Goal: Ask a question

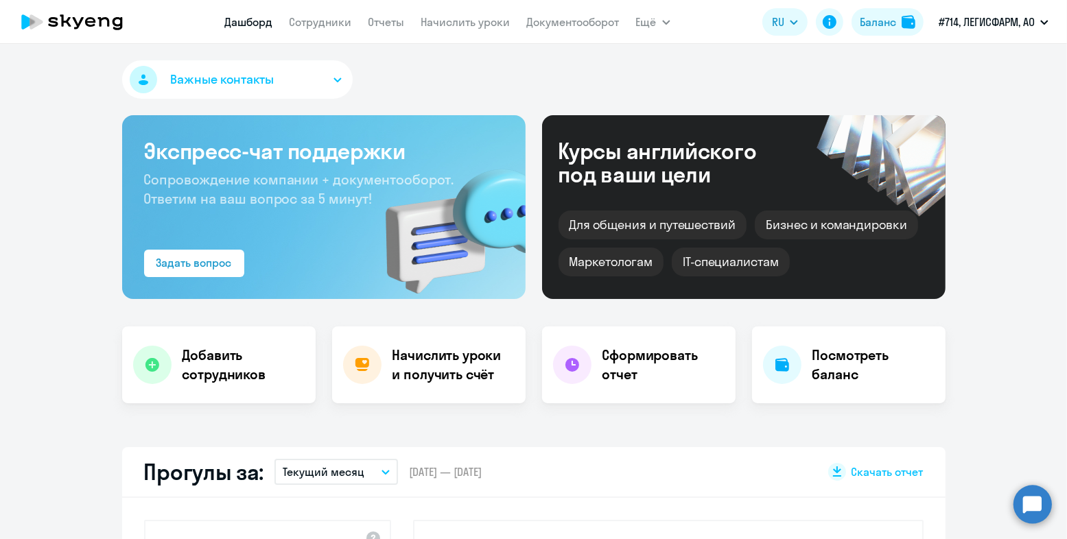
click at [1041, 502] on circle at bounding box center [1032, 504] width 38 height 38
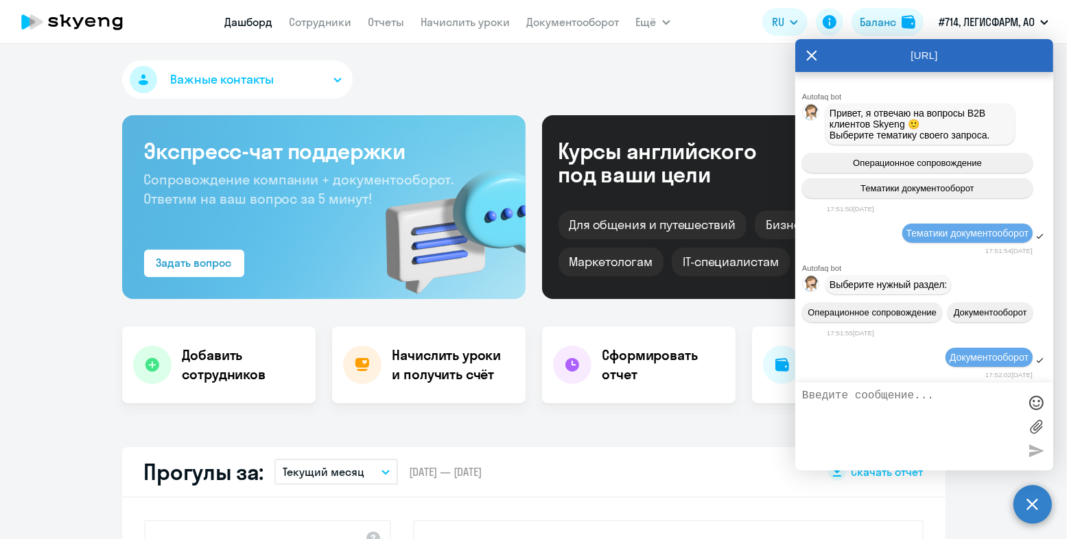
select select "30"
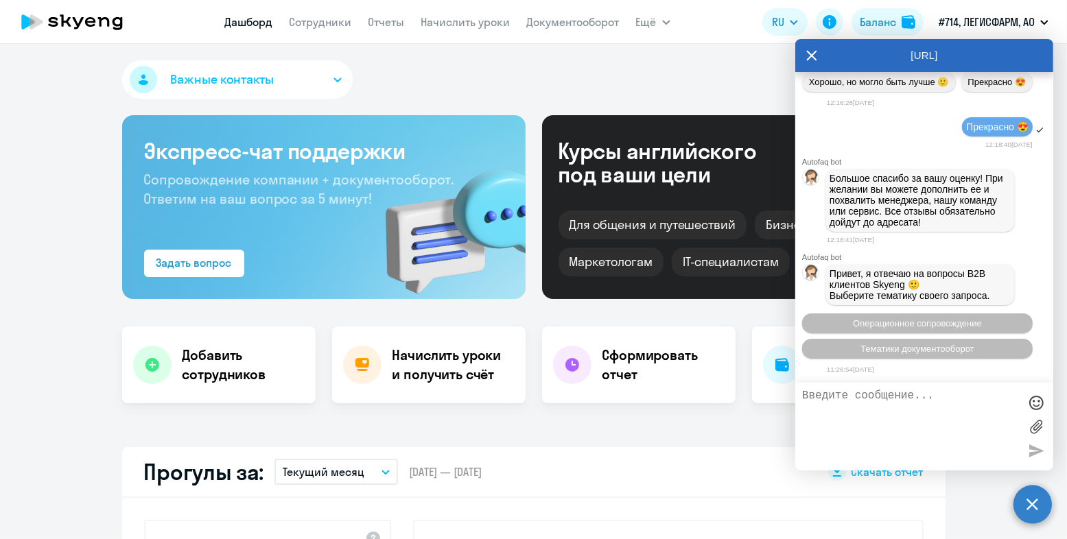
scroll to position [12119, 0]
click at [809, 54] on icon at bounding box center [812, 56] width 10 height 10
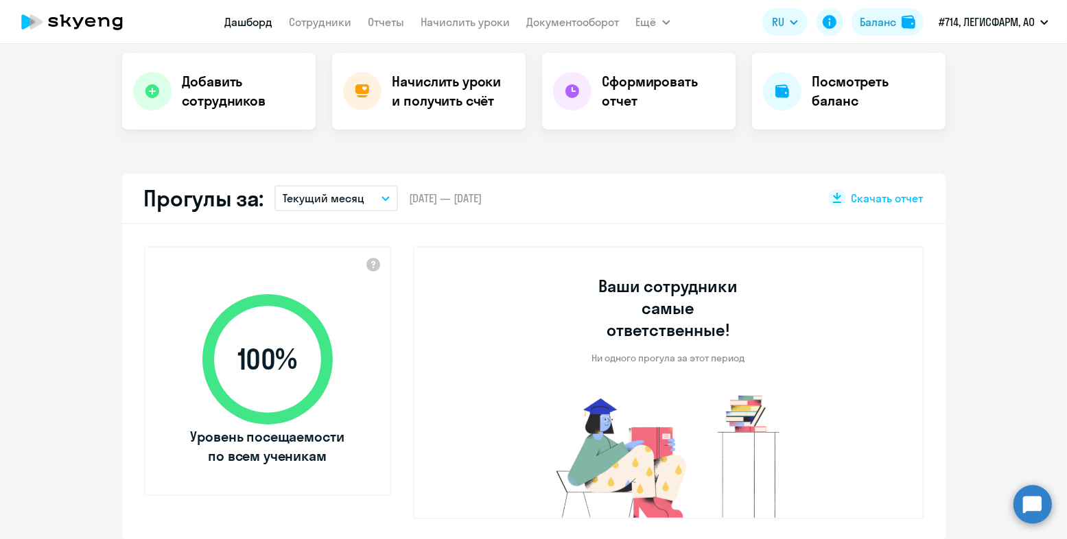
scroll to position [205, 0]
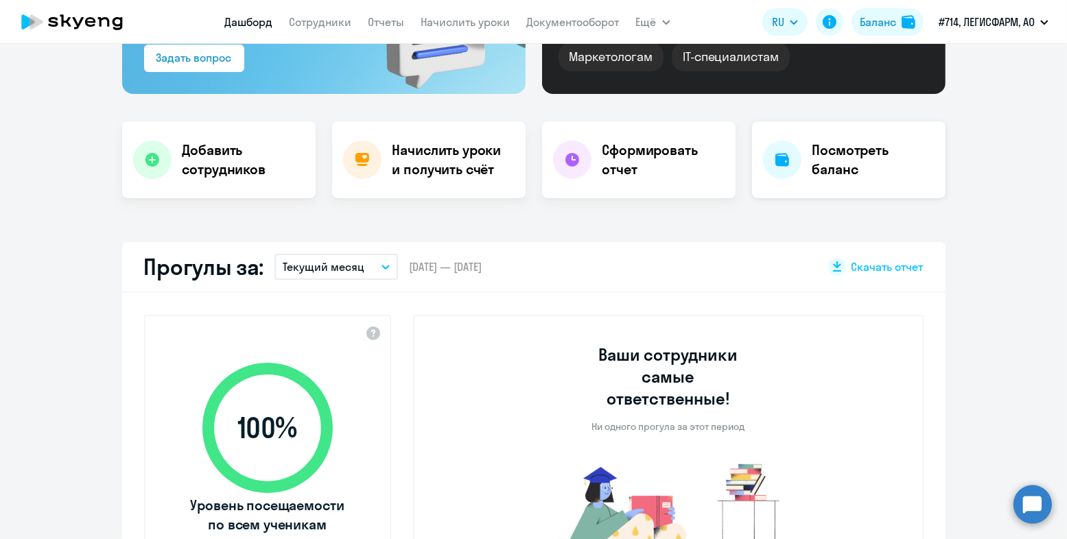
click at [824, 156] on h4 "Посмотреть баланс" at bounding box center [873, 160] width 122 height 38
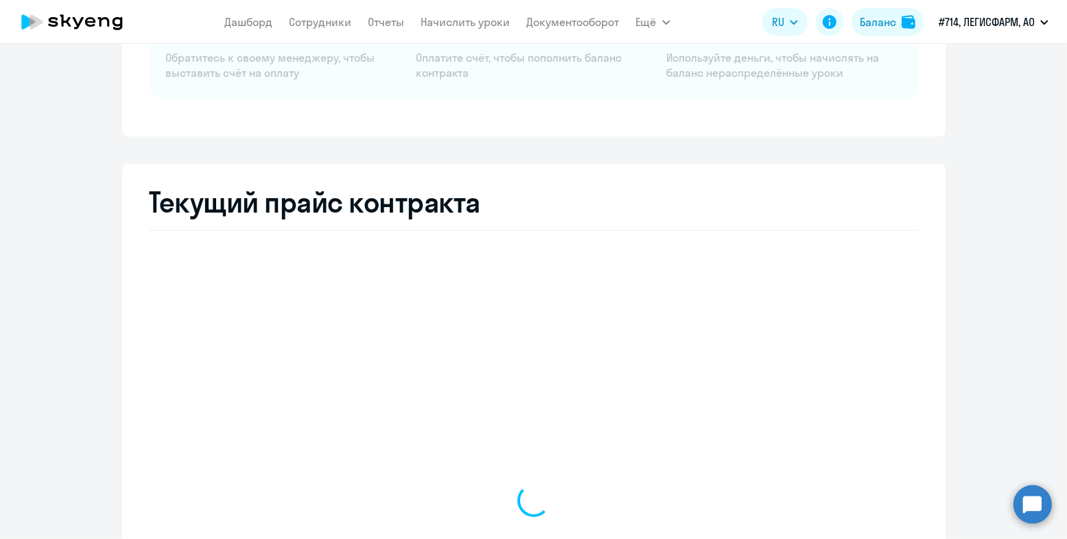
select select "english_adult_not_native_speaker"
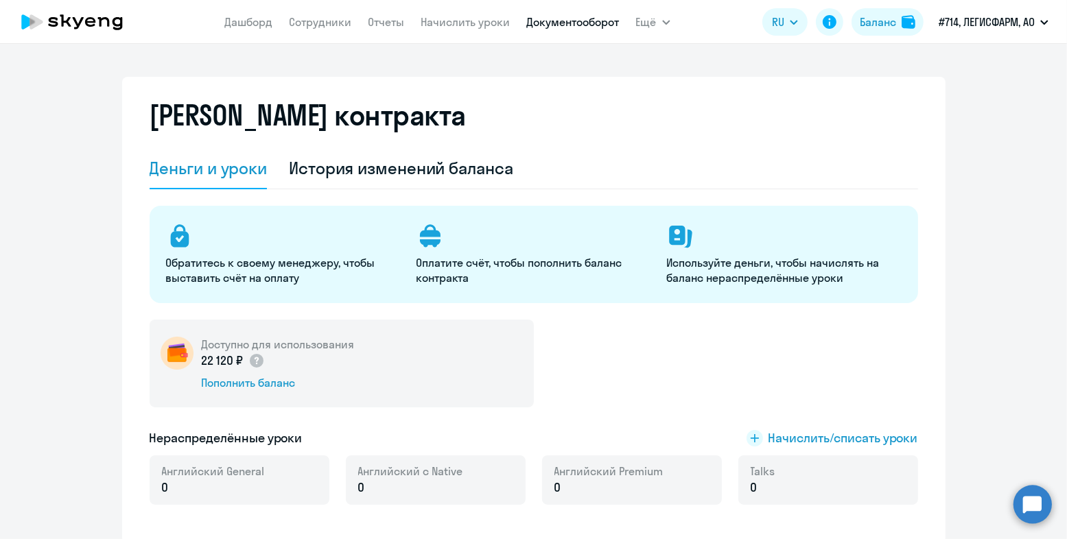
click at [554, 21] on link "Документооборот" at bounding box center [573, 22] width 93 height 14
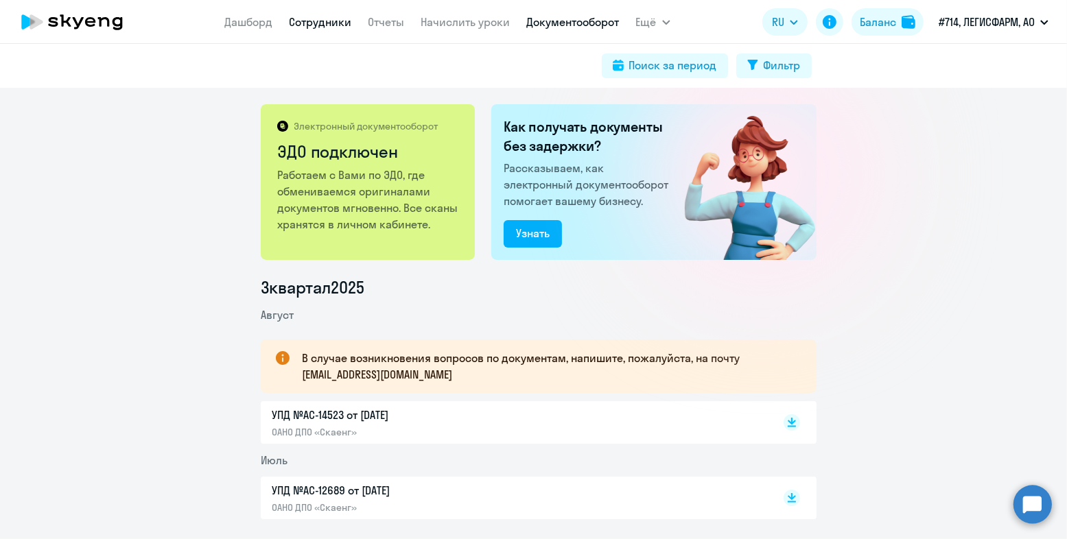
click at [324, 21] on link "Сотрудники" at bounding box center [320, 22] width 62 height 14
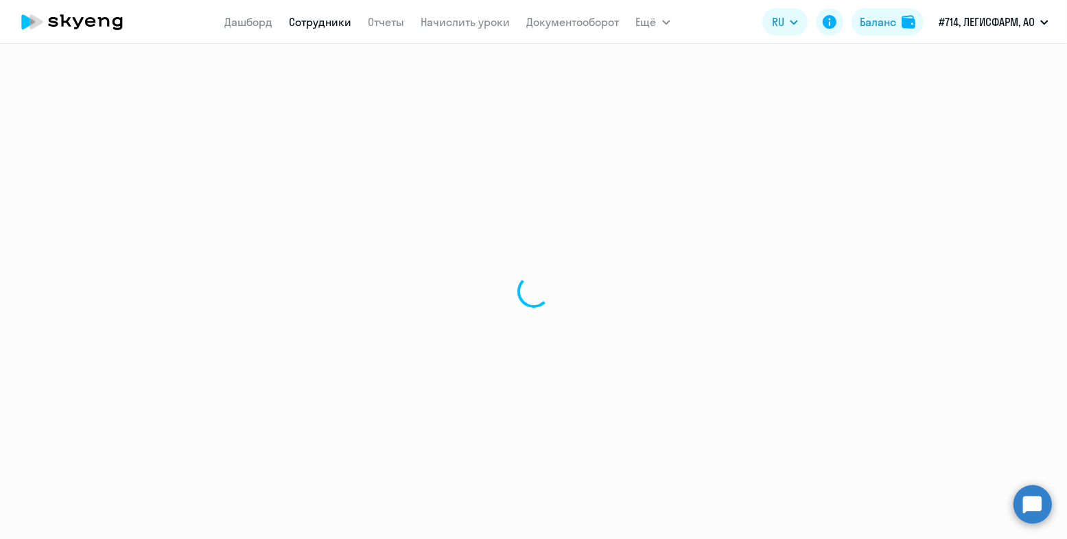
select select "30"
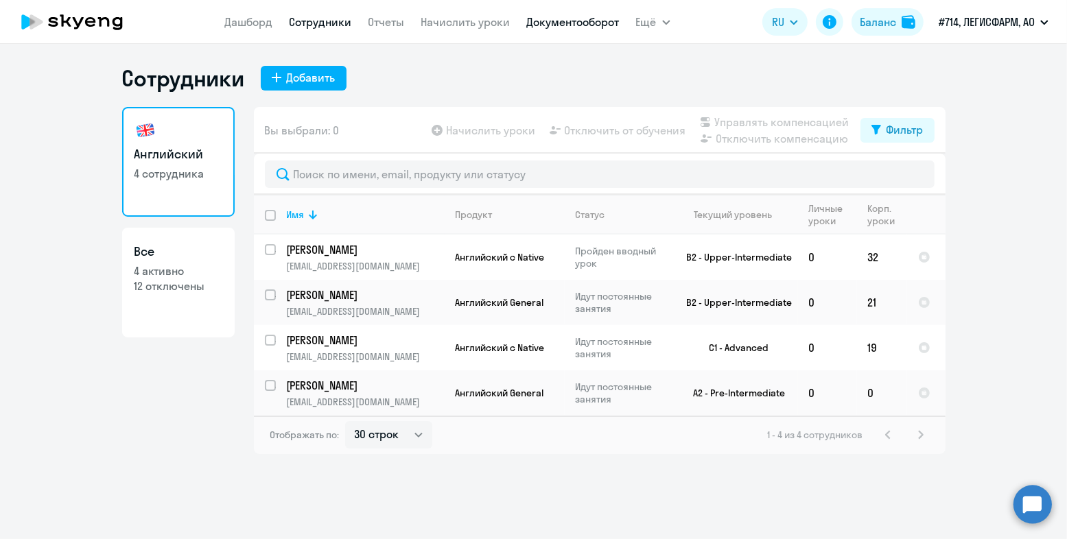
click at [552, 24] on link "Документооборот" at bounding box center [573, 22] width 93 height 14
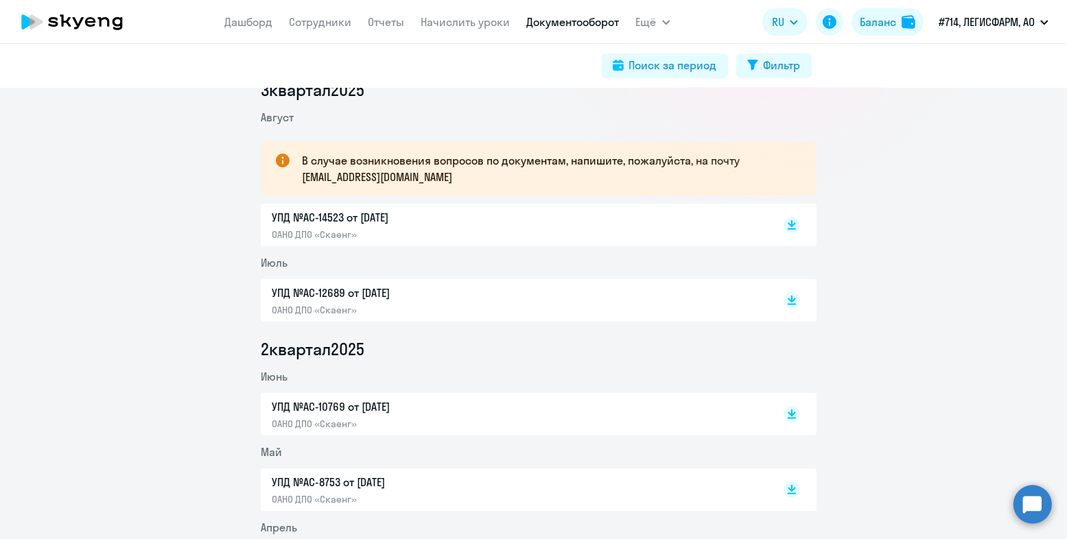
scroll to position [205, 0]
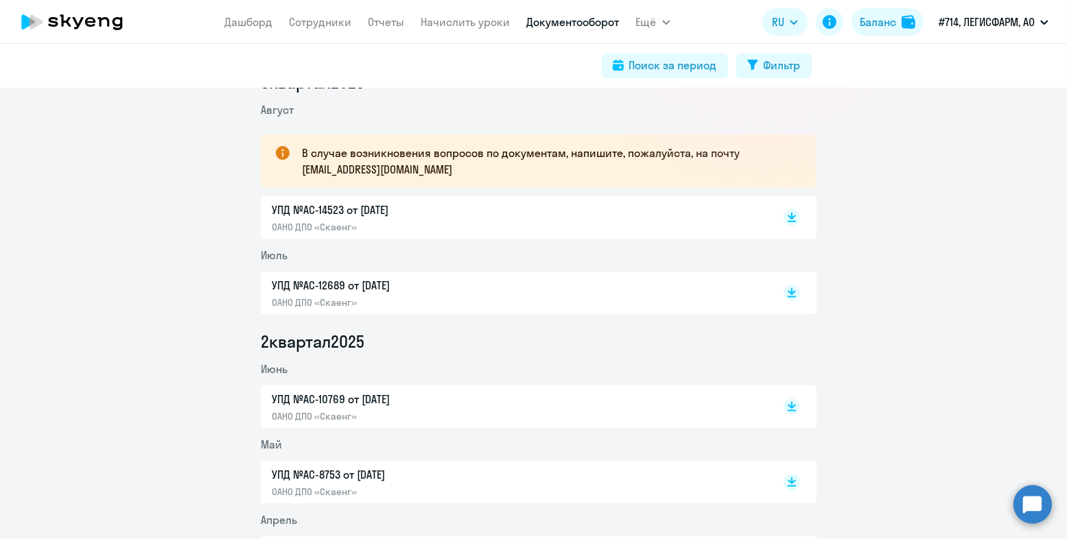
click at [327, 209] on p "УПД №AC-14523 от 31.08.2025" at bounding box center [416, 210] width 288 height 16
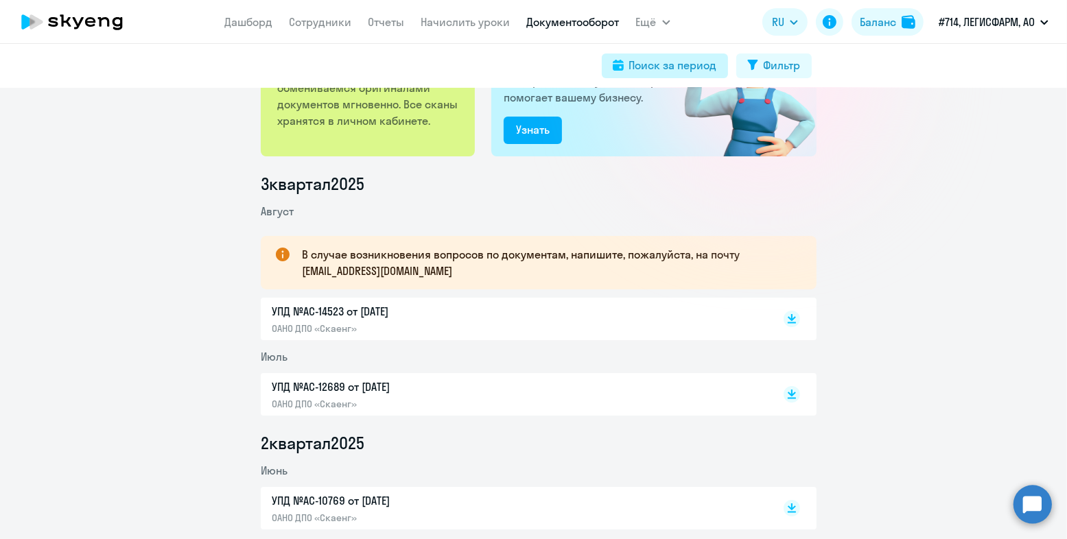
scroll to position [0, 0]
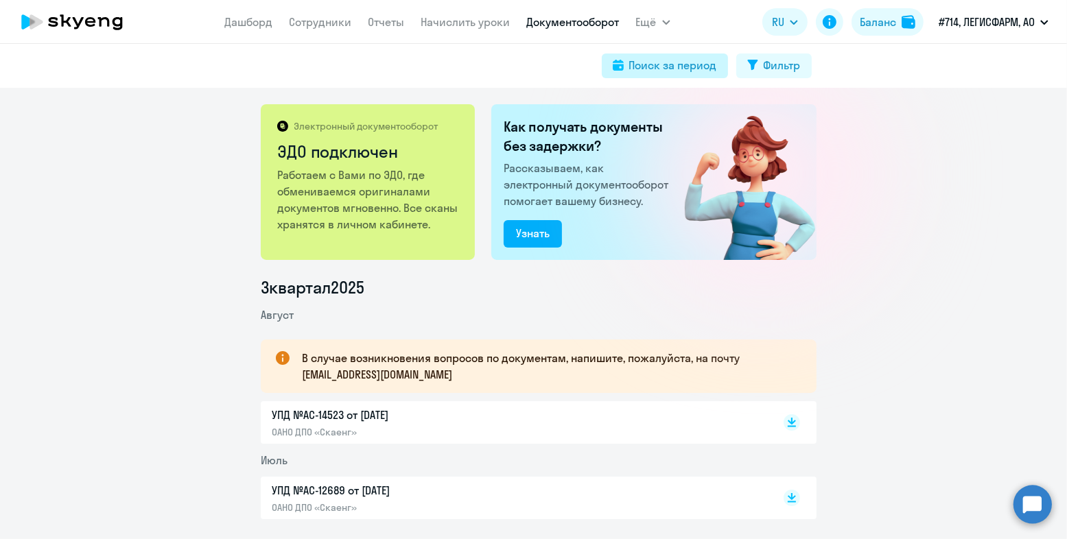
click at [687, 67] on div "Поиск за период" at bounding box center [673, 65] width 88 height 16
select select "all"
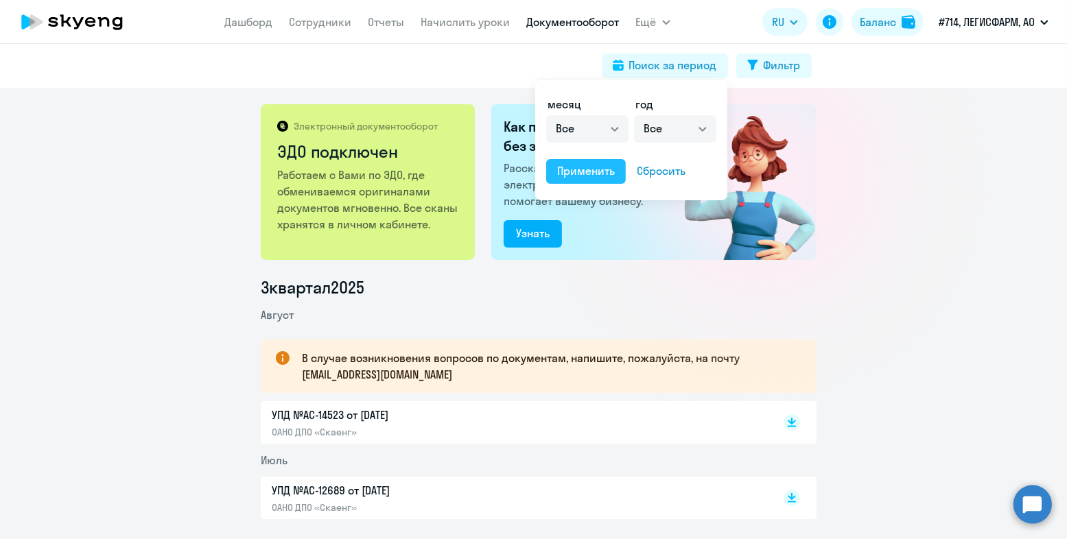
click at [584, 166] on div "Применить" at bounding box center [586, 171] width 58 height 16
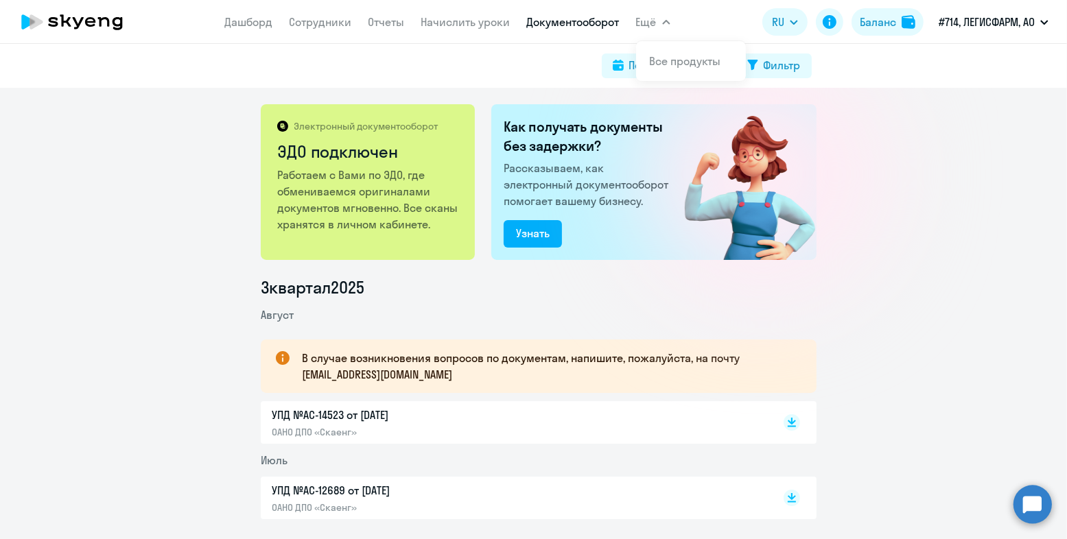
click at [646, 20] on span "Ещё" at bounding box center [646, 22] width 21 height 16
click at [644, 27] on span "Ещё" at bounding box center [646, 22] width 21 height 16
click at [664, 61] on link "Все продукты" at bounding box center [685, 61] width 71 height 14
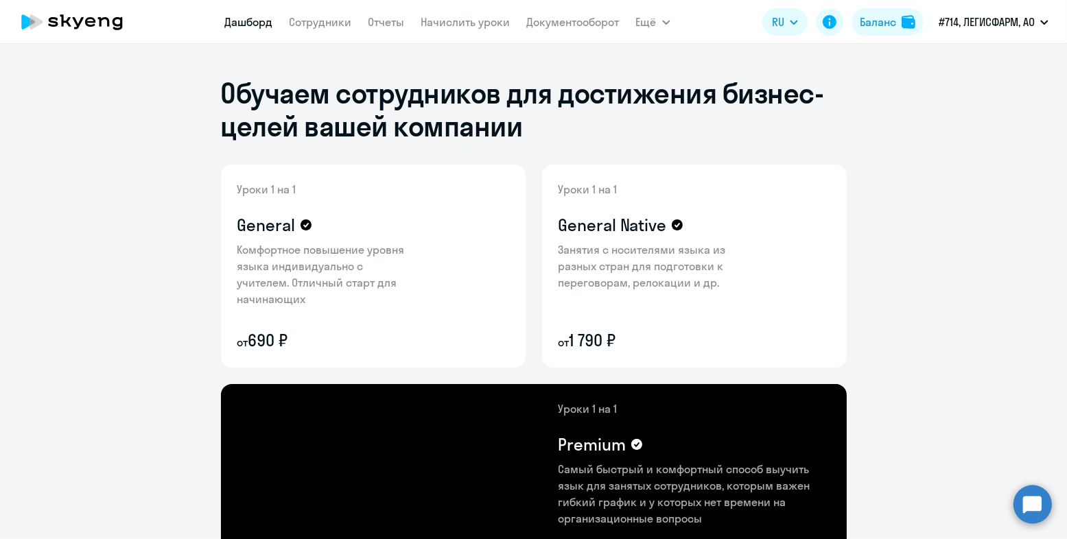
click at [271, 23] on link "Дашборд" at bounding box center [249, 22] width 48 height 14
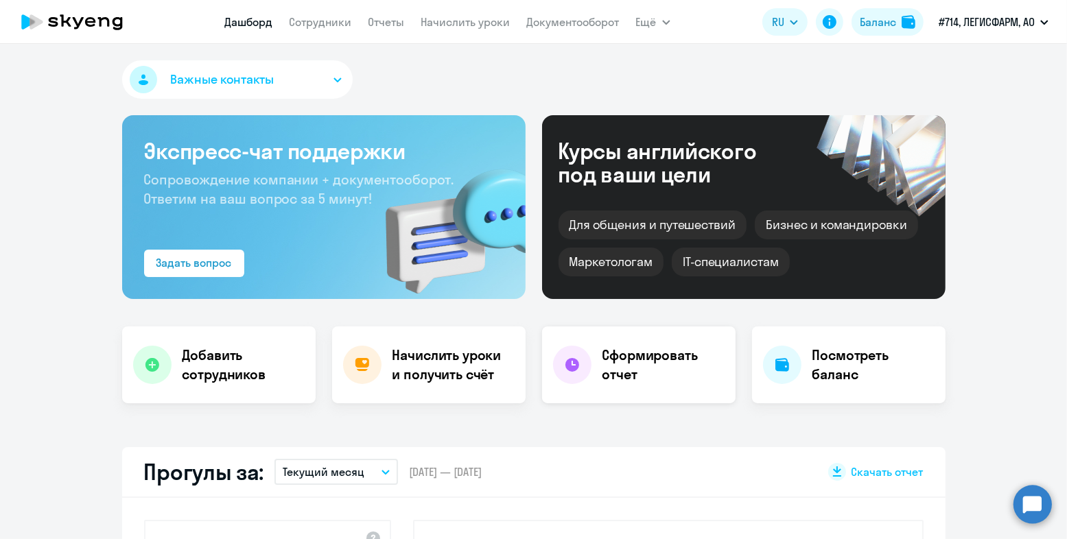
click at [643, 359] on h4 "Сформировать отчет" at bounding box center [663, 365] width 122 height 38
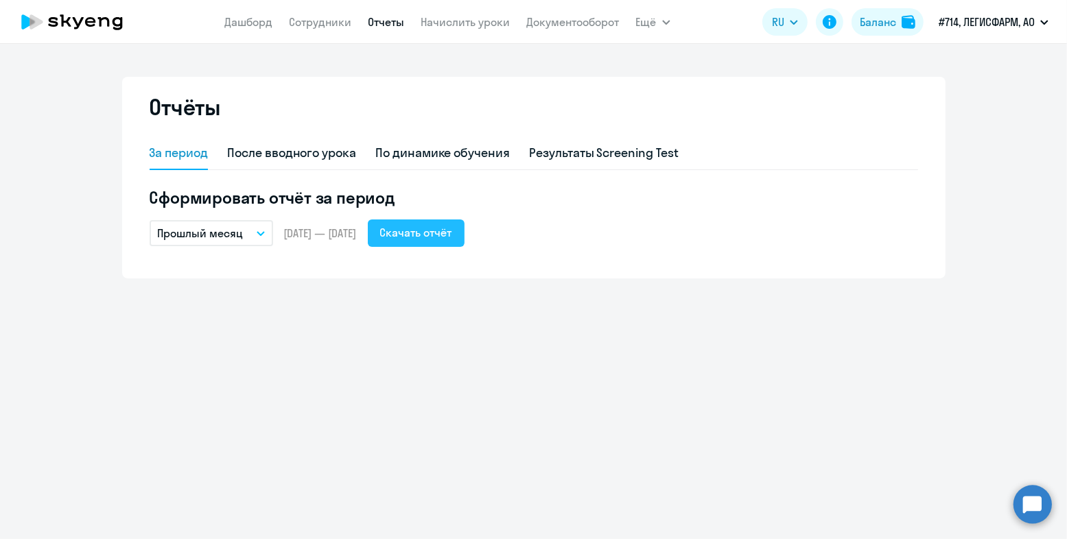
click at [438, 228] on div "Скачать отчёт" at bounding box center [416, 232] width 72 height 16
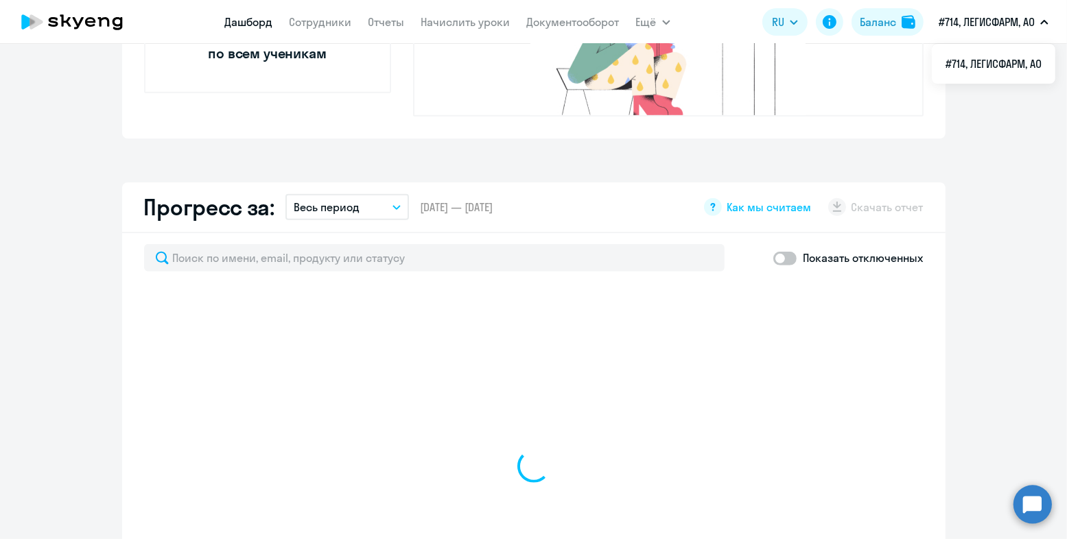
scroll to position [686, 0]
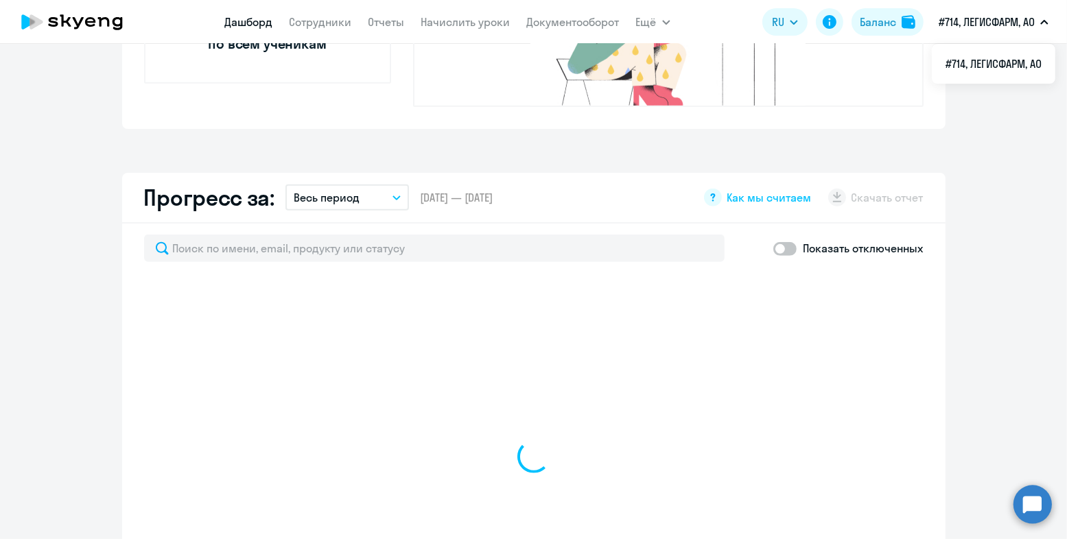
select select "30"
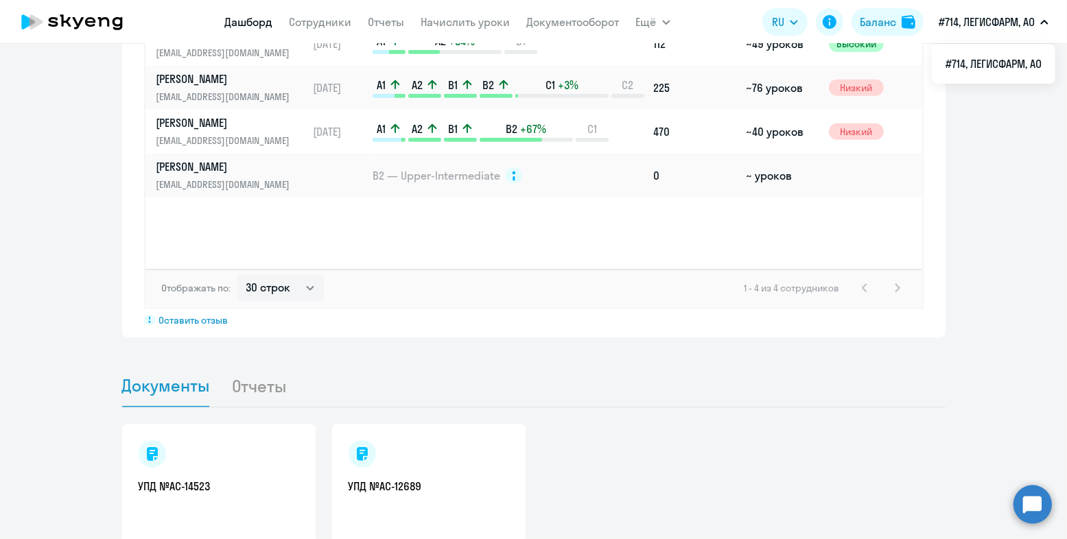
scroll to position [1162, 0]
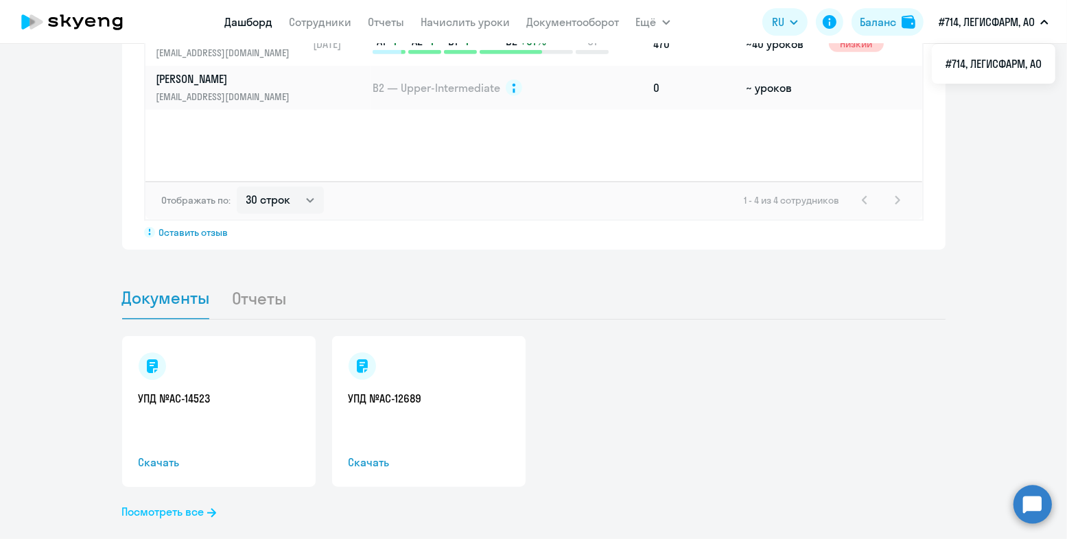
click at [157, 504] on link "Посмотреть все" at bounding box center [169, 512] width 94 height 16
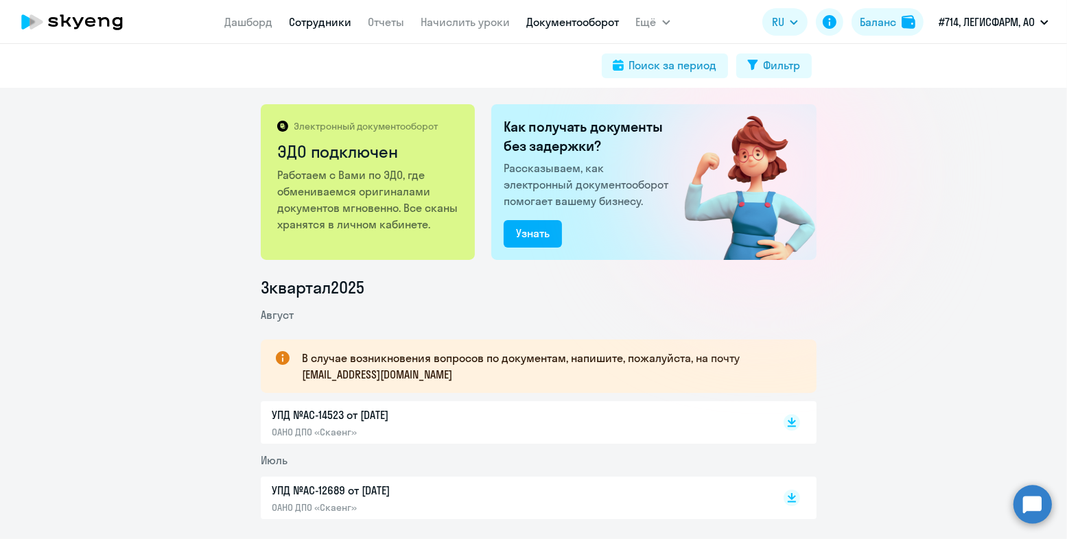
click at [317, 21] on link "Сотрудники" at bounding box center [320, 22] width 62 height 14
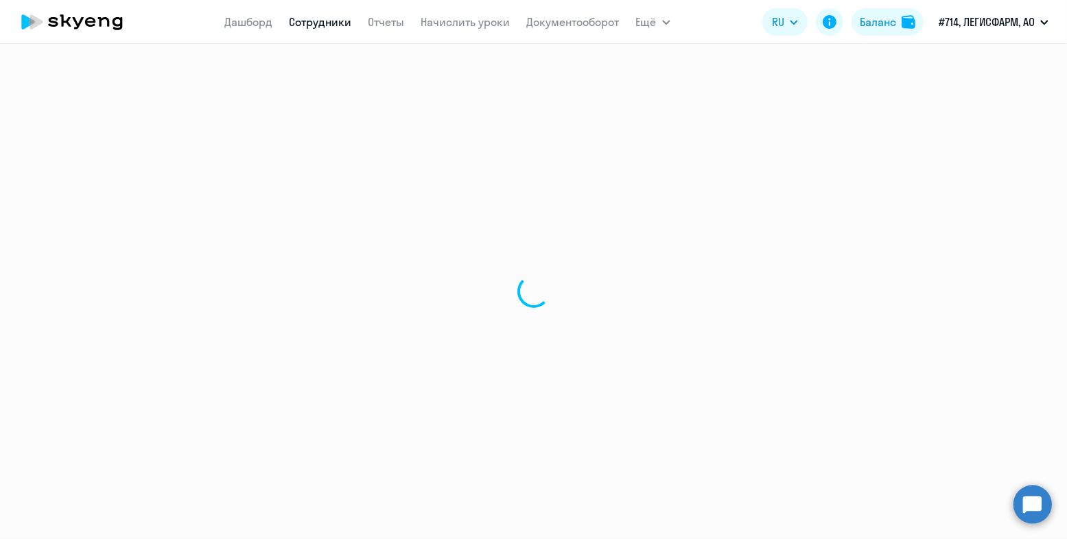
select select "30"
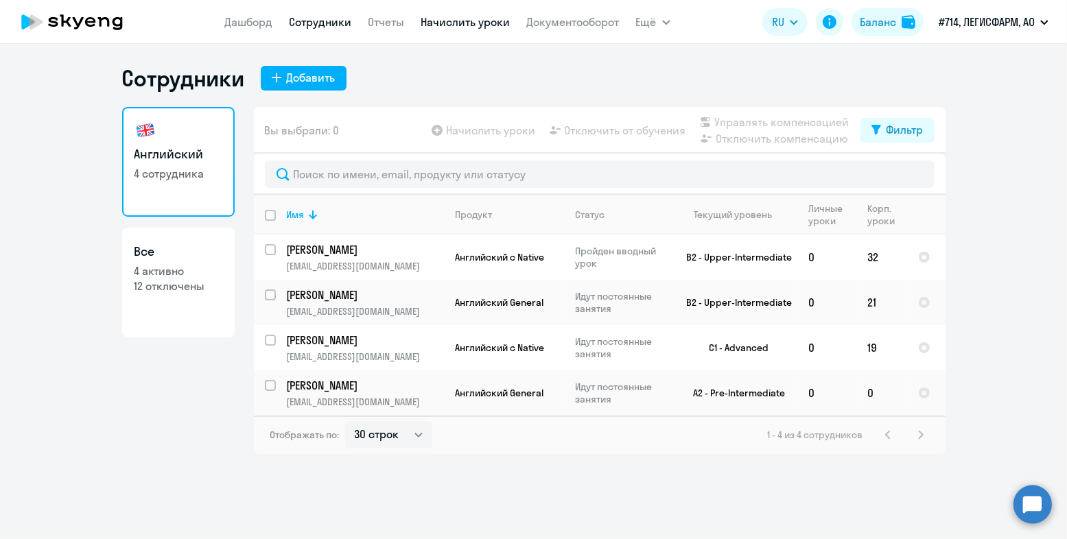
click at [436, 20] on link "Начислить уроки" at bounding box center [465, 22] width 89 height 14
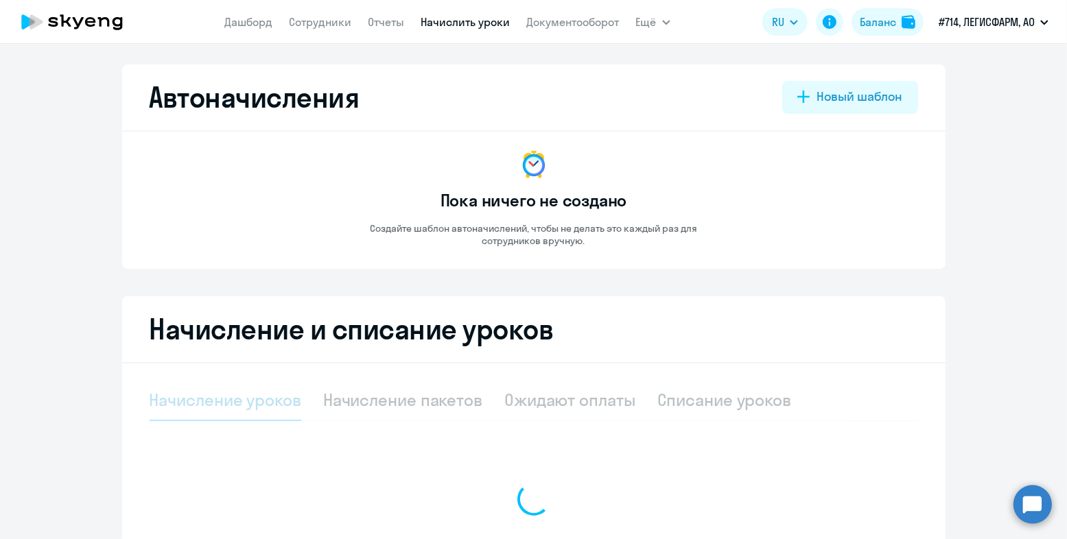
select select "10"
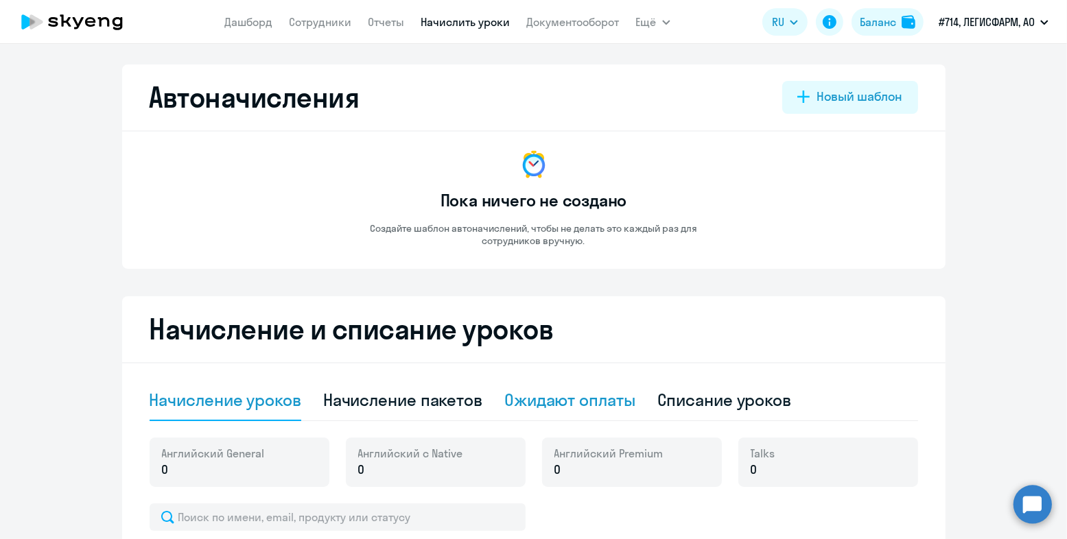
click at [535, 399] on div "Ожидают оплаты" at bounding box center [569, 400] width 131 height 22
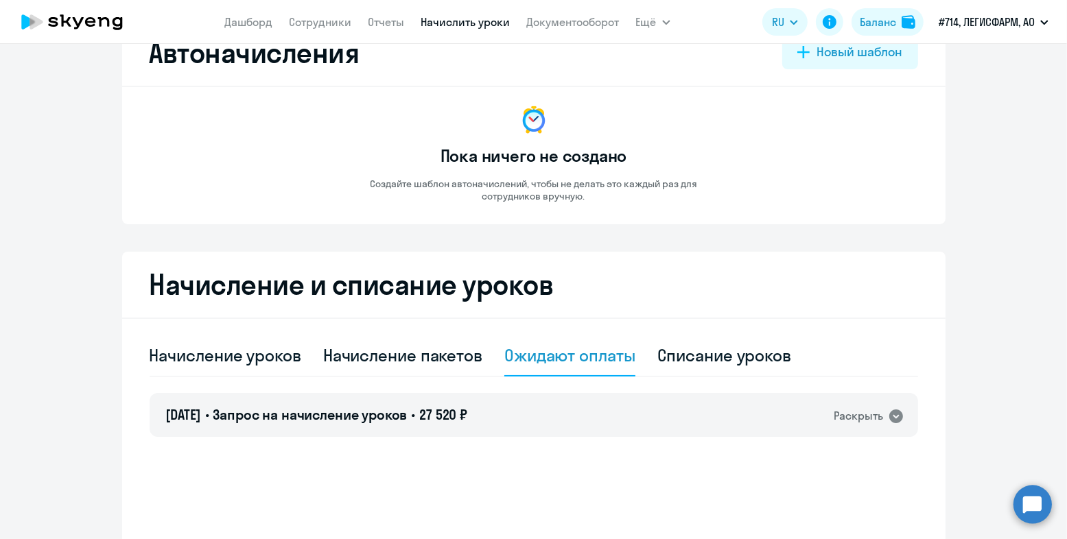
scroll to position [69, 0]
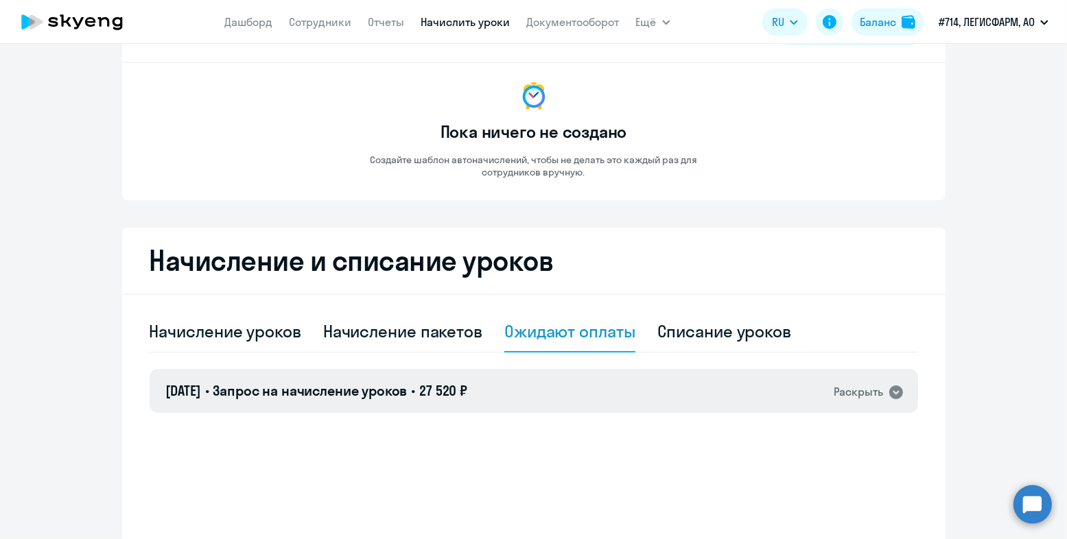
click at [859, 394] on div "Раскрыть" at bounding box center [858, 391] width 49 height 17
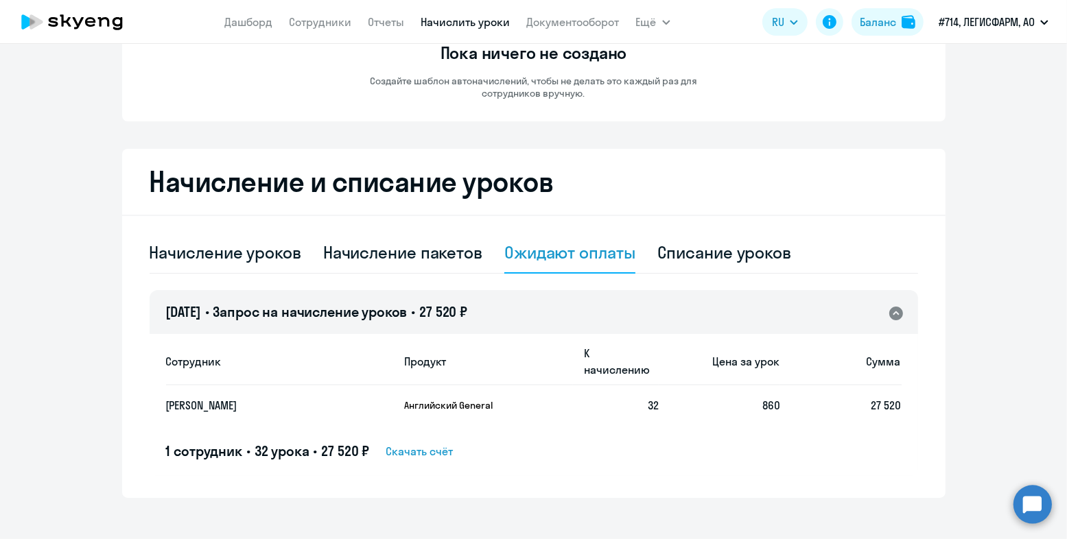
scroll to position [156, 0]
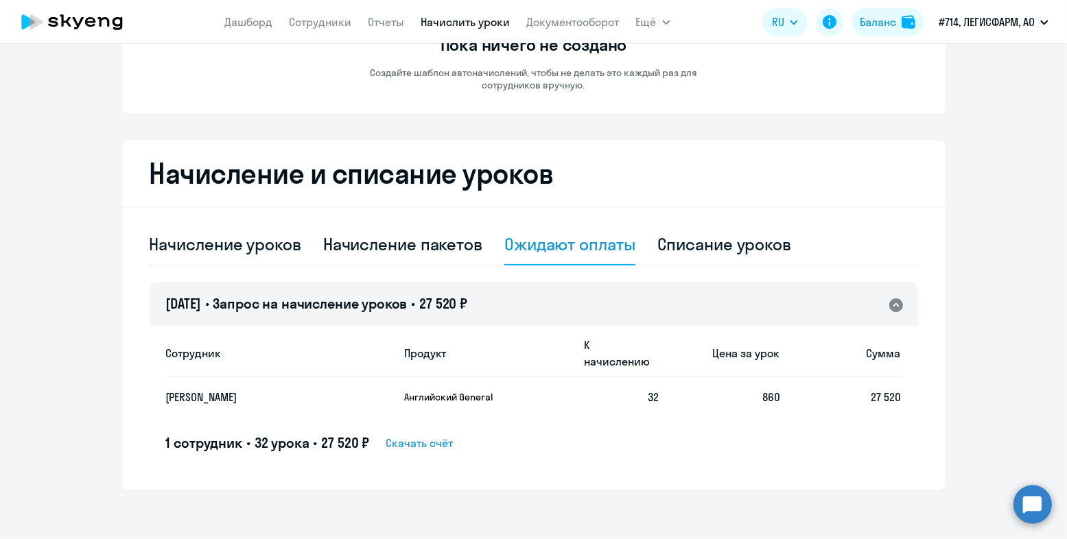
drag, startPoint x: 162, startPoint y: 303, endPoint x: 276, endPoint y: 300, distance: 114.6
click at [276, 300] on h4 "10.09.2025 • Запрос на начисление уроков • 27 520 ₽" at bounding box center [317, 303] width 302 height 19
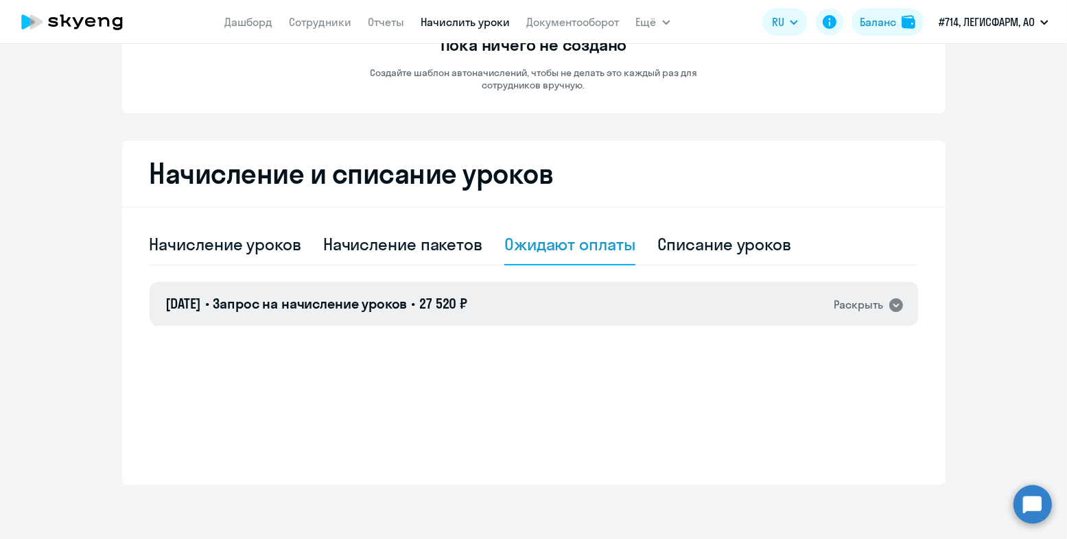
click at [892, 307] on icon at bounding box center [896, 305] width 14 height 14
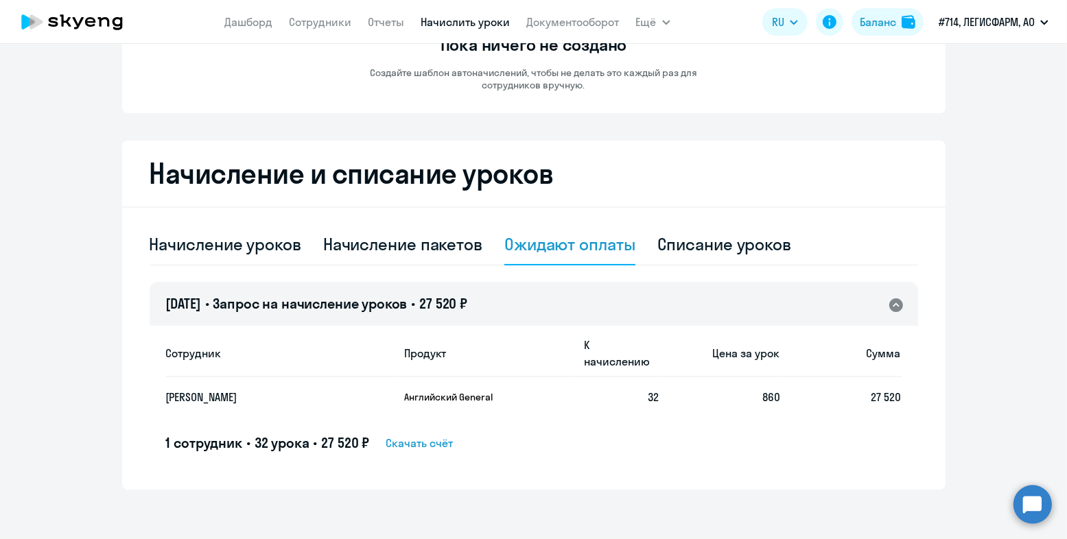
click at [408, 435] on span "Скачать счёт" at bounding box center [419, 443] width 67 height 16
click at [1037, 499] on circle at bounding box center [1032, 504] width 38 height 38
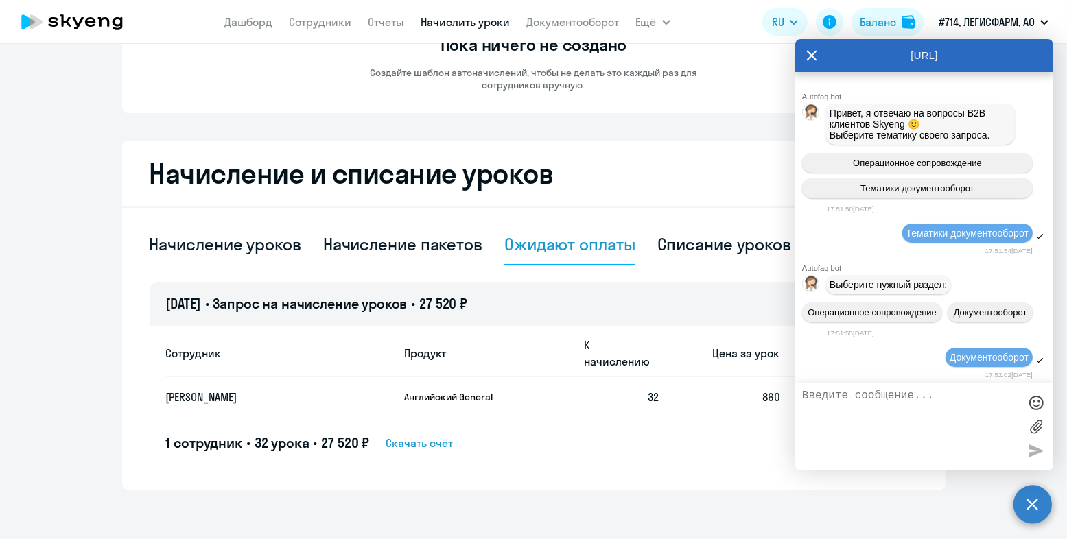
scroll to position [0, 0]
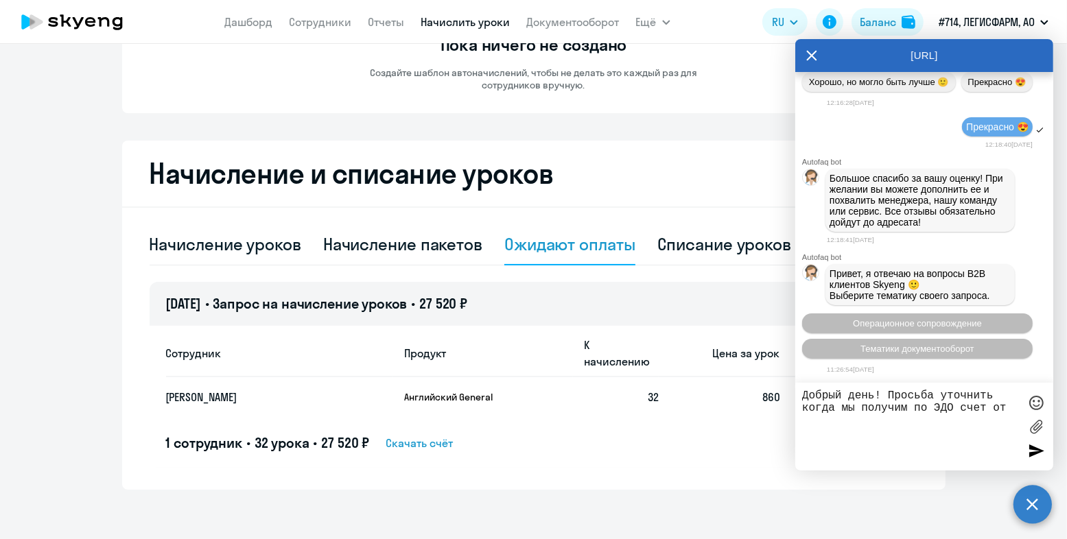
paste textarea "Счет на оплату № 11524 от 10 сентября 2025 г"
click at [996, 410] on textarea "Добрый день! Просьба уточнить когда мы получим по ЭДО счет от Счет на оплату № …" at bounding box center [910, 427] width 217 height 74
click at [866, 435] on textarea "Добрый день! Просьба уточнить когда мы получим по ЭДО счет на оплату № 11524 от…" at bounding box center [910, 427] width 217 height 74
type textarea "Добрый день! Просьба уточнить когда мы получим по ЭДО счет на оплату № 11524 от…"
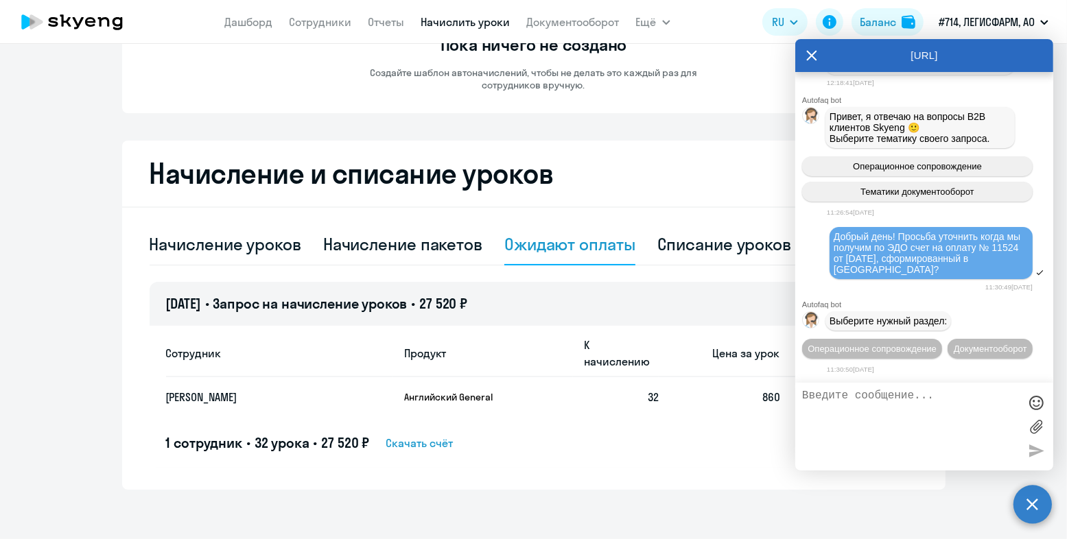
scroll to position [12304, 0]
type textarea "[DEMOGRAPHIC_DATA] нам необходимо каждый раз сообщать об этом в сообщениях?"
click at [1039, 449] on div at bounding box center [1036, 450] width 21 height 21
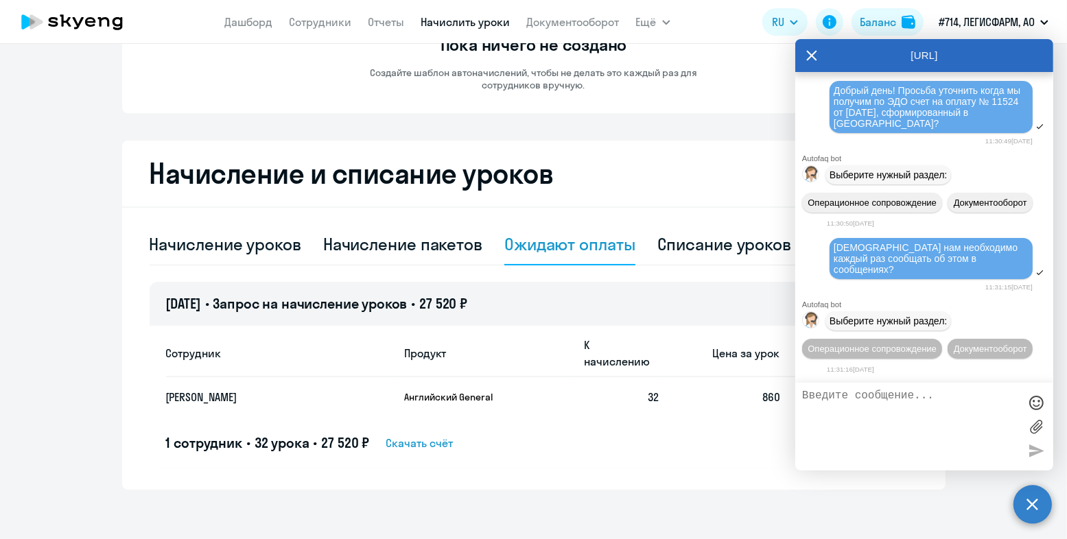
scroll to position [12465, 0]
click at [954, 348] on span "Документооборот" at bounding box center [990, 349] width 73 height 10
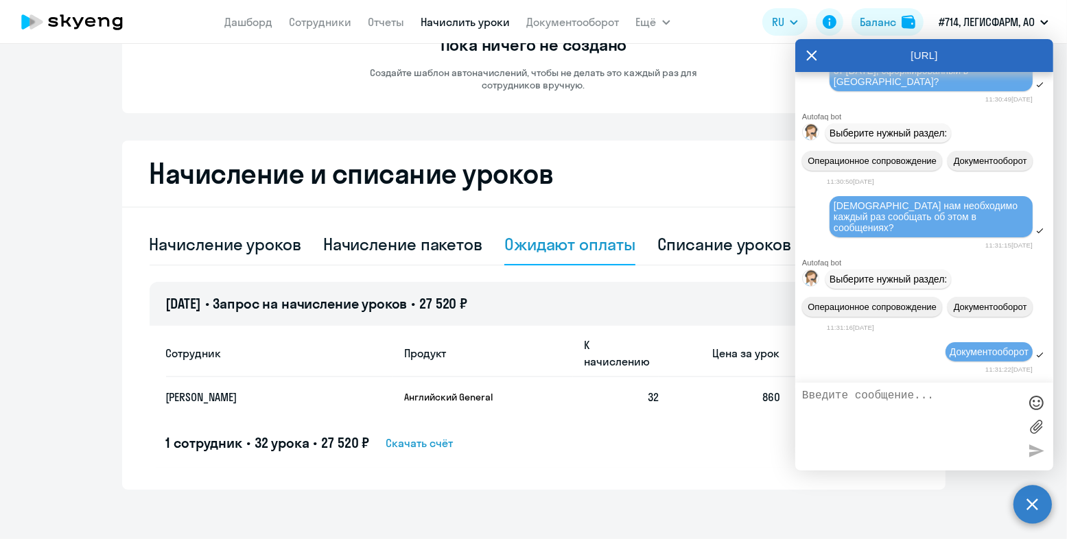
scroll to position [12691, 0]
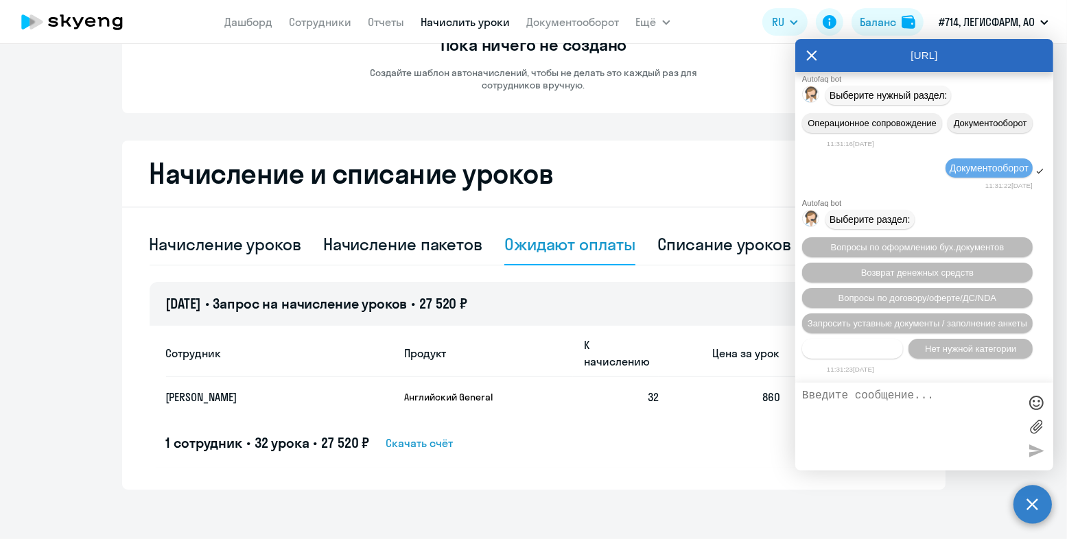
click at [869, 346] on span "Прочие вопросы" at bounding box center [852, 349] width 69 height 10
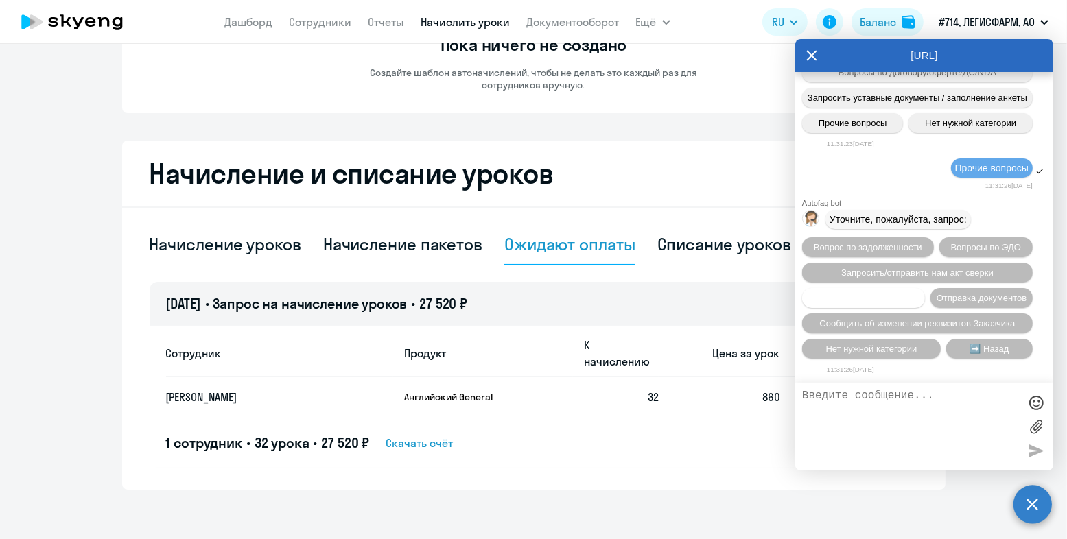
scroll to position [12395, 0]
drag, startPoint x: 837, startPoint y: 117, endPoint x: 960, endPoint y: 154, distance: 128.1
copy span "Добрый день! Просьба уточнить когда мы получим по ЭДО счет на оплату № 11524 от…"
click at [918, 395] on textarea at bounding box center [910, 427] width 217 height 74
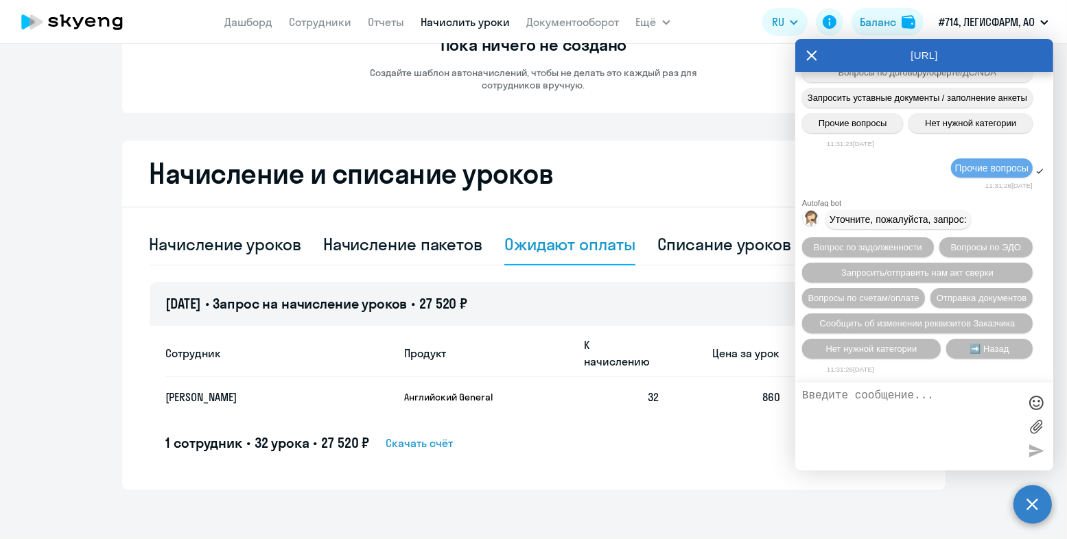
paste textarea "Добрый день! Просьба уточнить когда мы получим по ЭДО счет на оплату № 11524 от…"
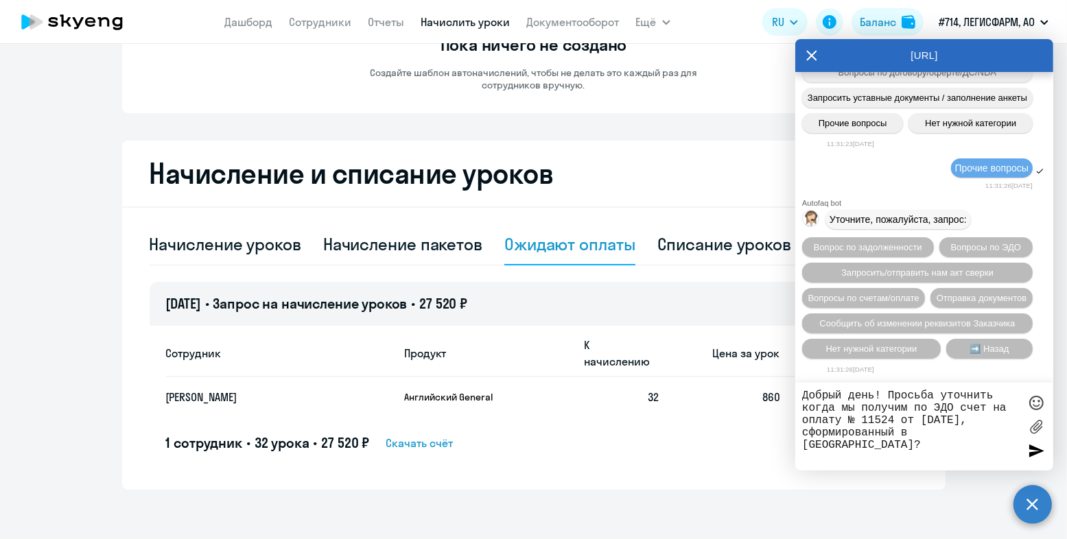
type textarea "Добрый день! Просьба уточнить когда мы получим по ЭДО счет на оплату № 11524 от…"
click at [1038, 448] on div at bounding box center [1036, 450] width 21 height 21
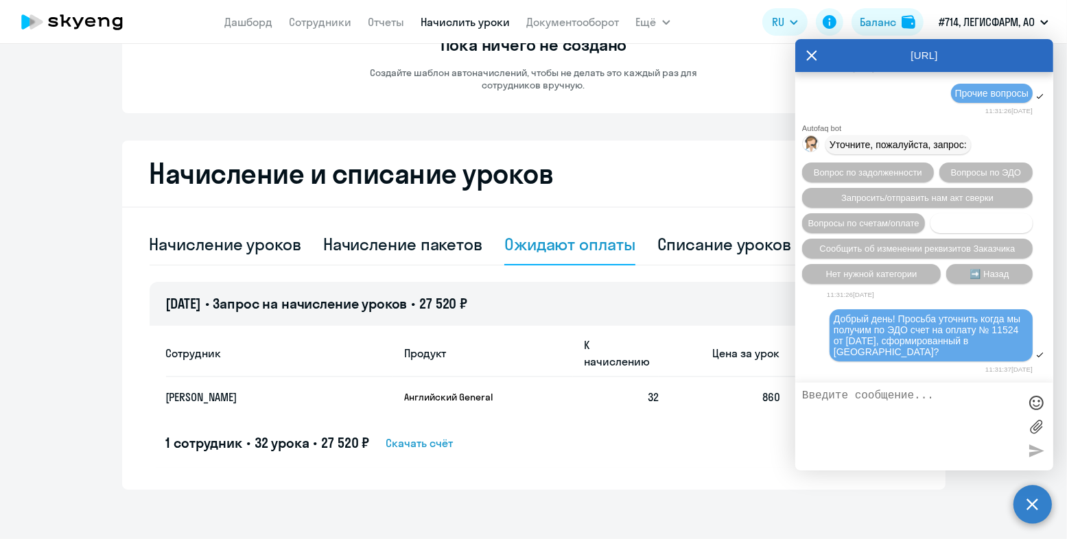
scroll to position [12539, 0]
drag, startPoint x: 835, startPoint y: 156, endPoint x: 992, endPoint y: 166, distance: 157.4
copy span "[DEMOGRAPHIC_DATA] нам необходимо каждый раз сообщать об этом в сообщениях?"
click at [854, 392] on textarea at bounding box center [910, 427] width 217 height 74
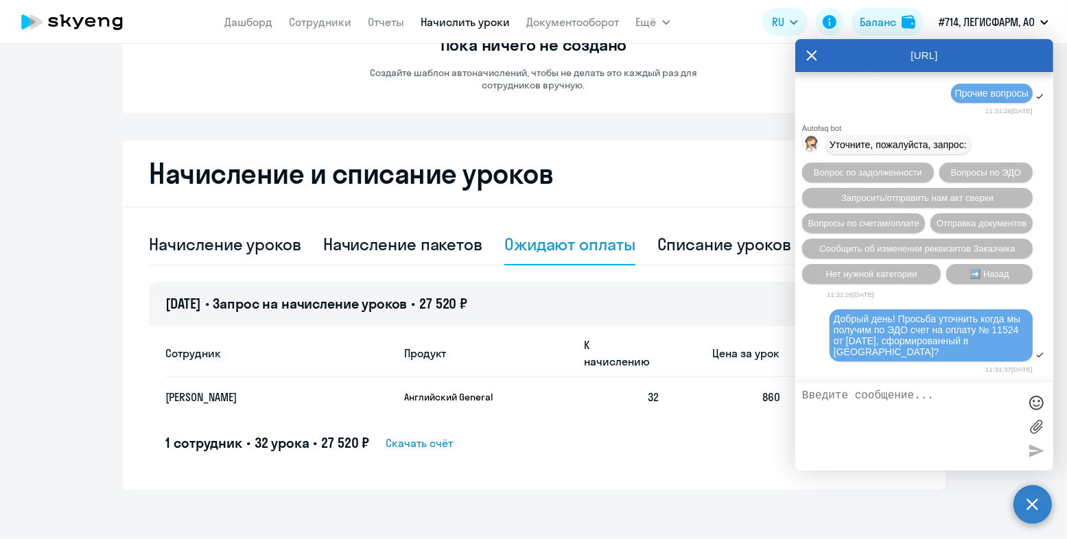
paste textarea "[DEMOGRAPHIC_DATA] нам необходимо каждый раз сообщать об этом в сообщениях?"
type textarea "[DEMOGRAPHIC_DATA] нам необходимо каждый раз сообщать об этом в сообщениях?"
click at [1040, 453] on div at bounding box center [1036, 450] width 21 height 21
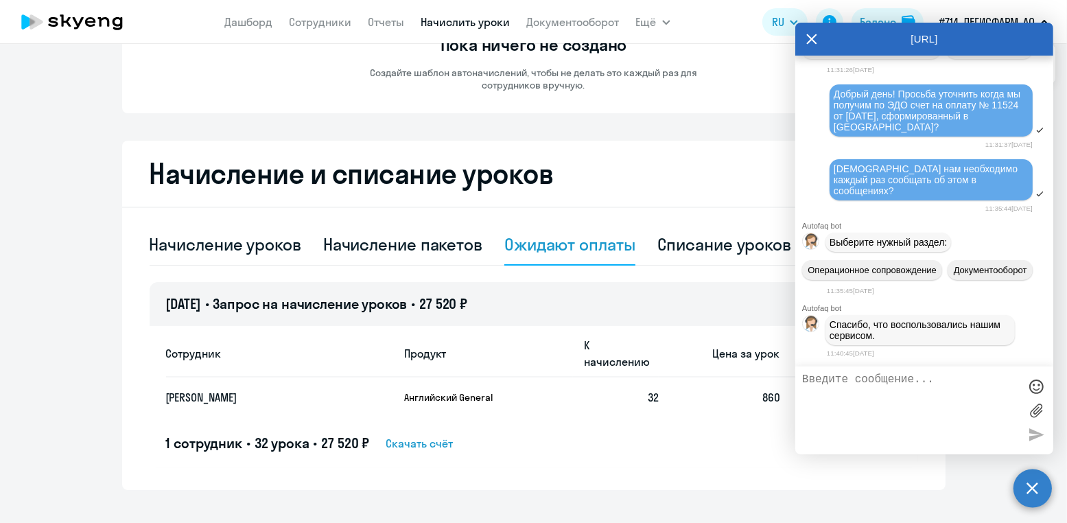
scroll to position [13245, 0]
click at [1034, 434] on div at bounding box center [1036, 410] width 21 height 74
click at [810, 46] on icon at bounding box center [811, 39] width 11 height 33
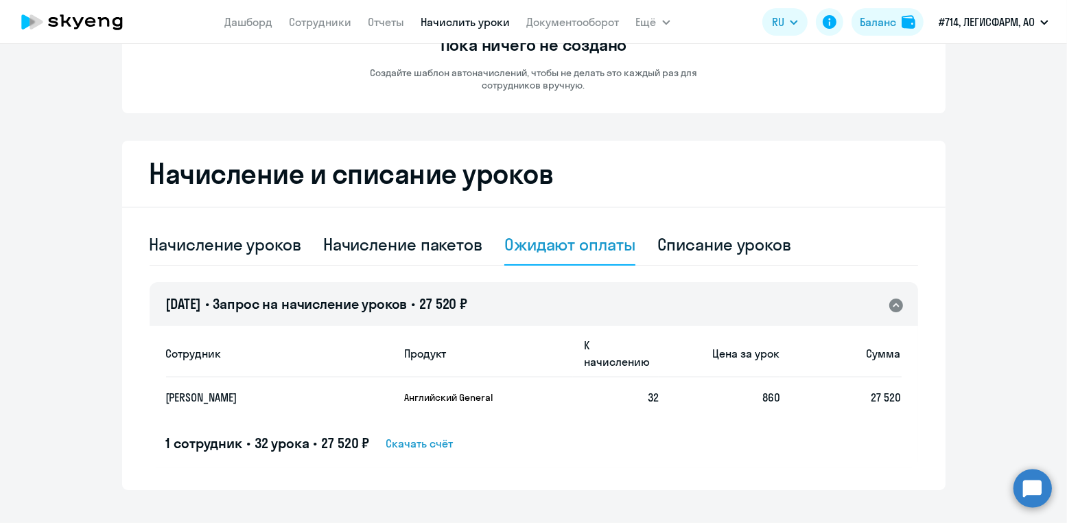
click at [1041, 493] on circle at bounding box center [1032, 488] width 38 height 38
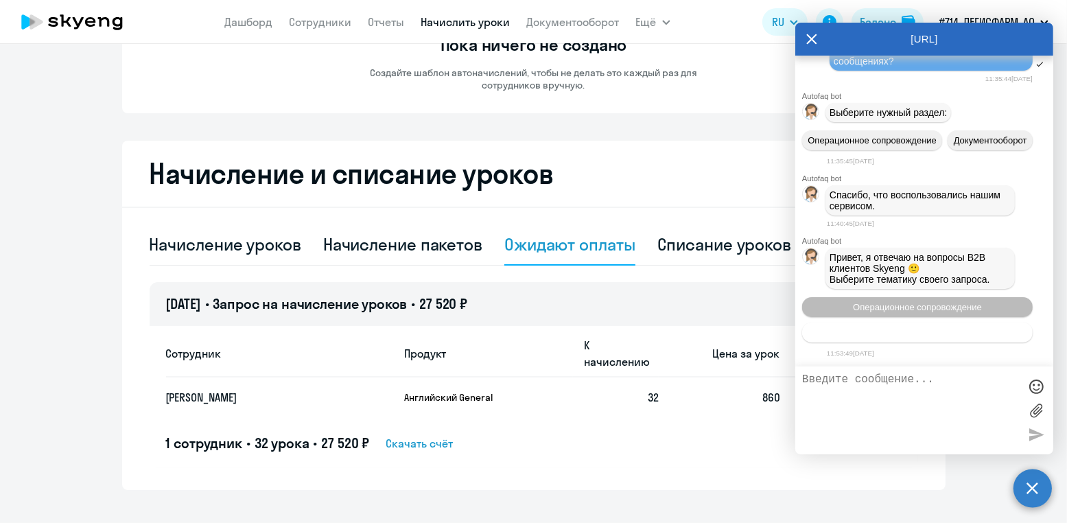
scroll to position [13378, 0]
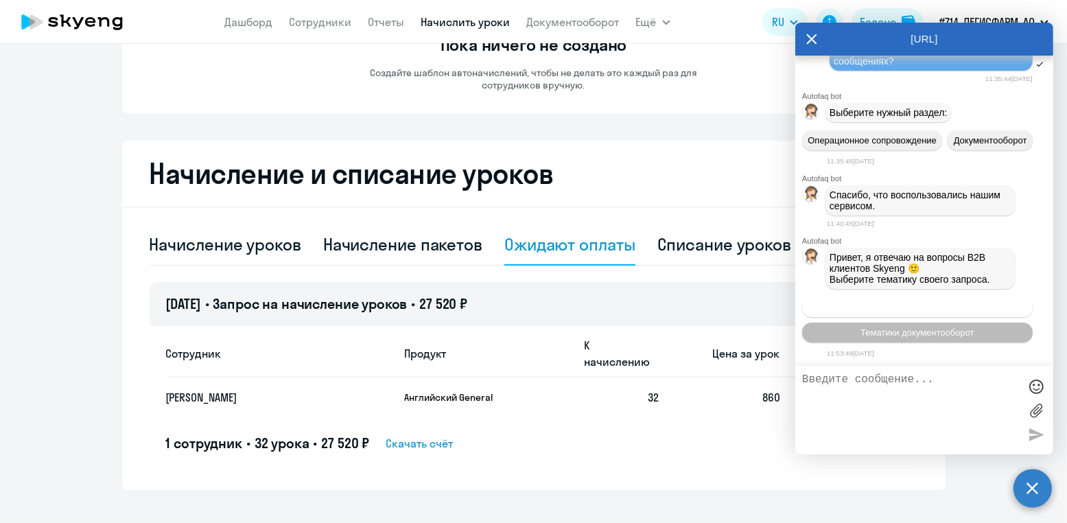
click at [945, 302] on span "Операционное сопровождение" at bounding box center [917, 307] width 129 height 10
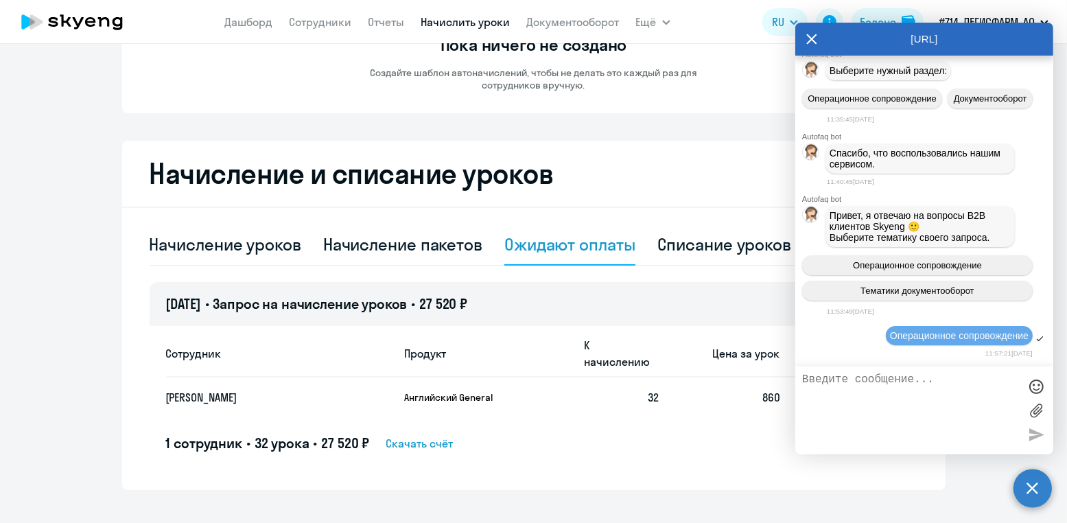
scroll to position [13502, 0]
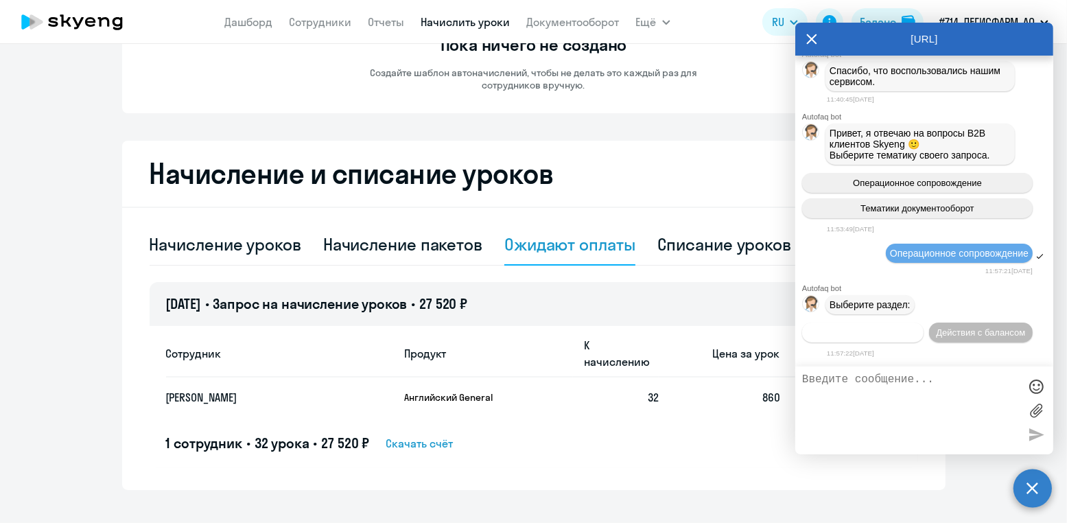
click at [852, 332] on span "Действия по сотрудникам" at bounding box center [862, 332] width 106 height 10
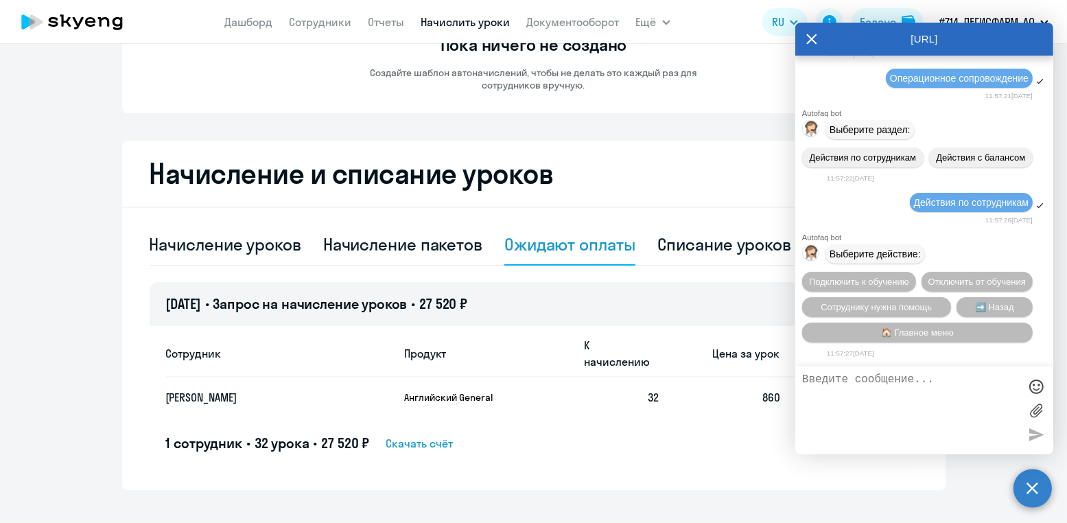
scroll to position [13021, 0]
drag, startPoint x: 835, startPoint y: 302, endPoint x: 950, endPoint y: 333, distance: 119.5
copy span "Добрый день! Просьба уточнить когда мы получим по ЭДО счет на оплату № 11524 от…"
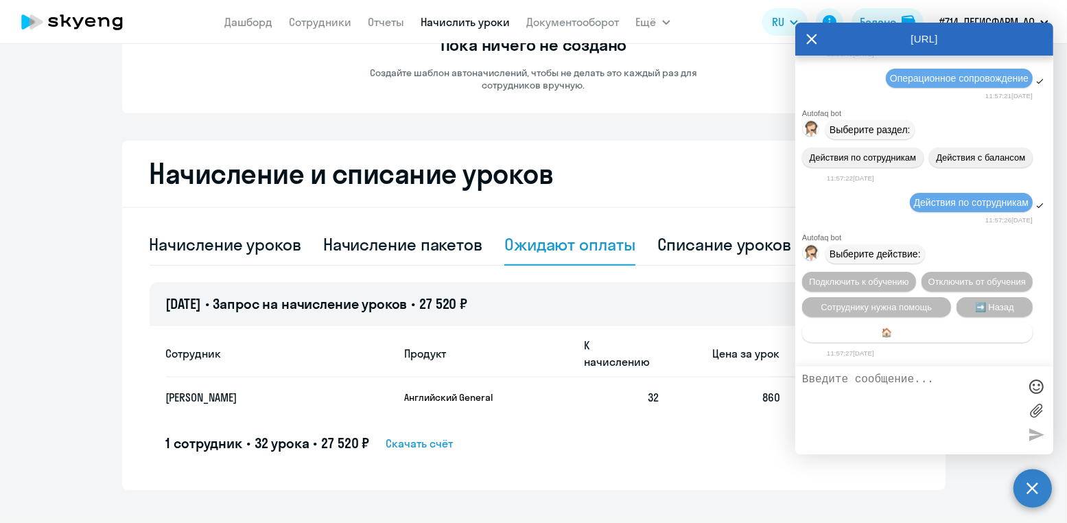
click at [921, 329] on span "🏠 Главное меню" at bounding box center [917, 332] width 73 height 10
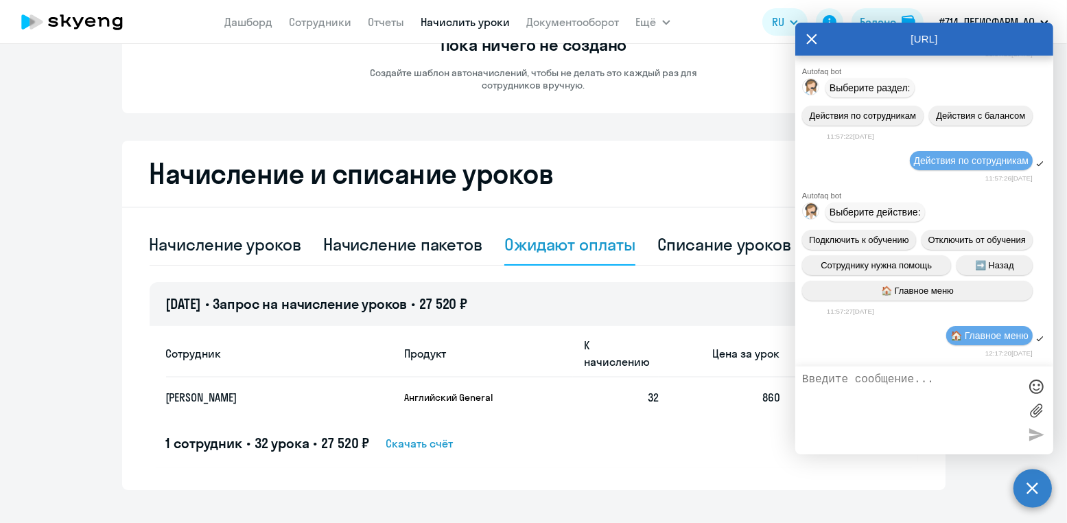
scroll to position [13750, 0]
click at [992, 340] on span "🏠 Главное меню" at bounding box center [989, 335] width 78 height 11
click at [809, 35] on icon at bounding box center [811, 39] width 11 height 33
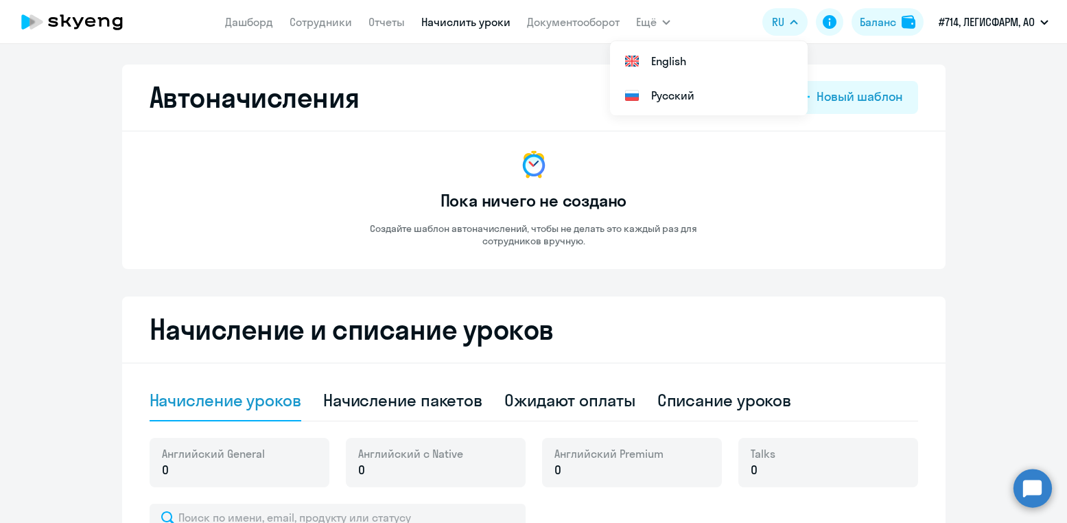
select select "10"
click at [1037, 484] on circle at bounding box center [1032, 488] width 38 height 38
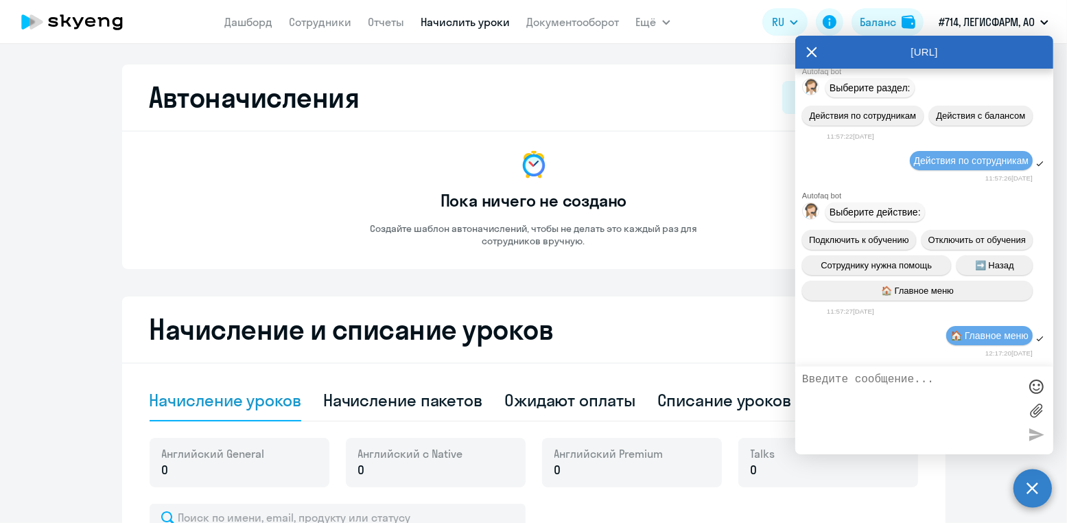
scroll to position [13764, 0]
